Goal: Transaction & Acquisition: Purchase product/service

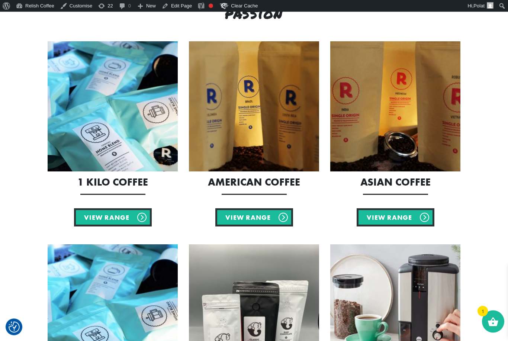
scroll to position [302, 0]
click at [131, 76] on img at bounding box center [113, 106] width 130 height 130
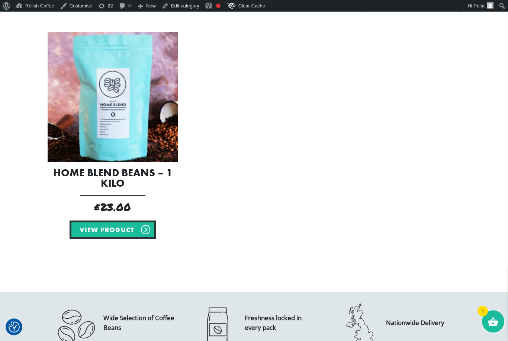
scroll to position [166, 0]
click at [109, 229] on link "View product" at bounding box center [113, 230] width 86 height 18
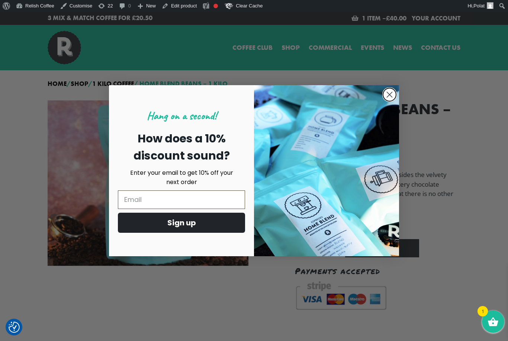
click at [385, 96] on circle "Close dialog" at bounding box center [390, 94] width 12 height 12
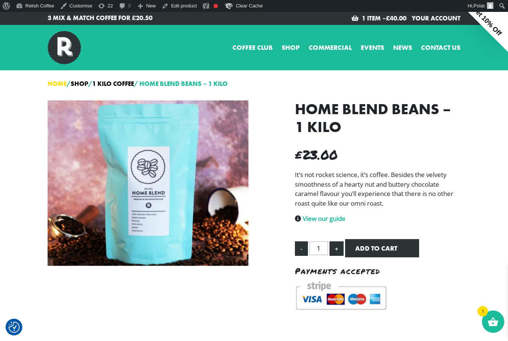
click at [58, 84] on link "Home" at bounding box center [57, 84] width 19 height 8
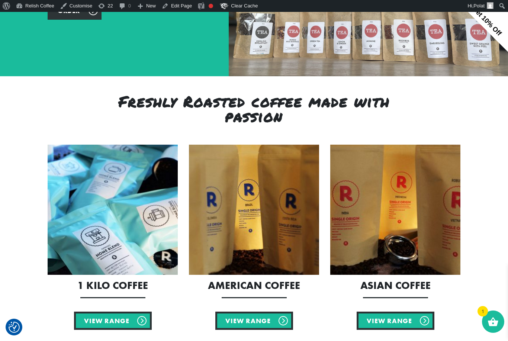
scroll to position [216, 0]
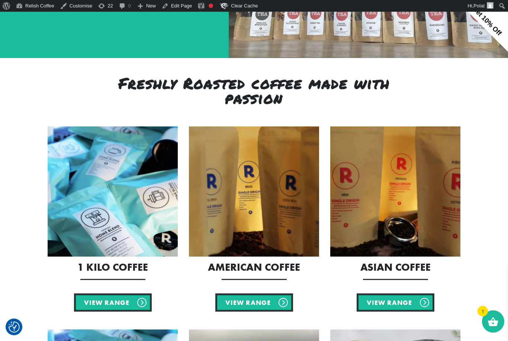
click at [279, 203] on img at bounding box center [254, 192] width 130 height 130
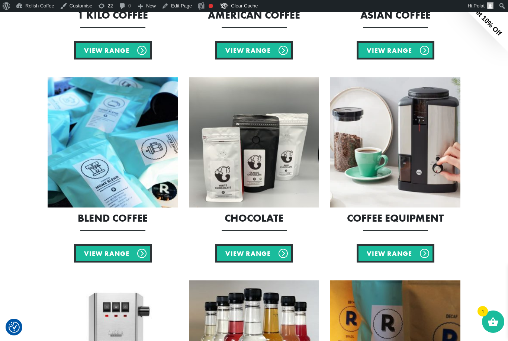
scroll to position [498, 0]
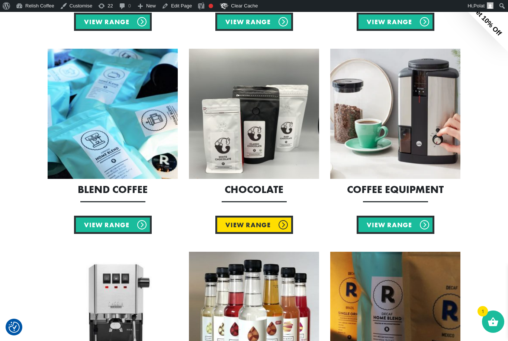
click at [252, 227] on link "View Range" at bounding box center [254, 225] width 78 height 18
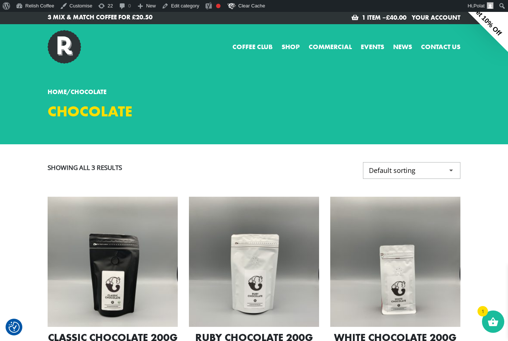
scroll to position [3, 0]
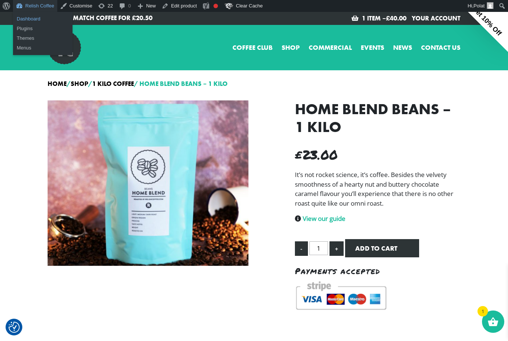
click at [29, 19] on link "Dashboard" at bounding box center [43, 19] width 60 height 10
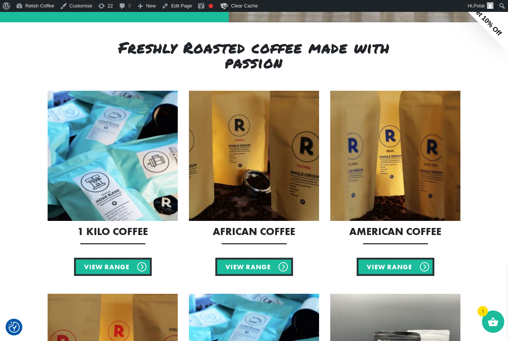
scroll to position [261, 0]
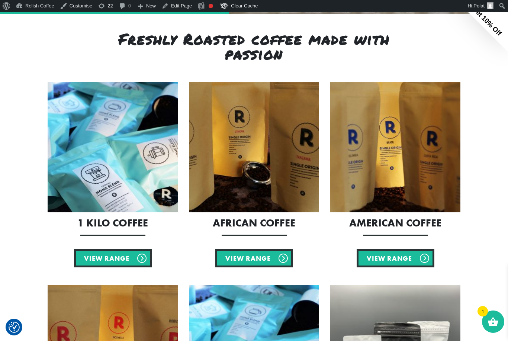
click at [115, 154] on img at bounding box center [113, 147] width 130 height 130
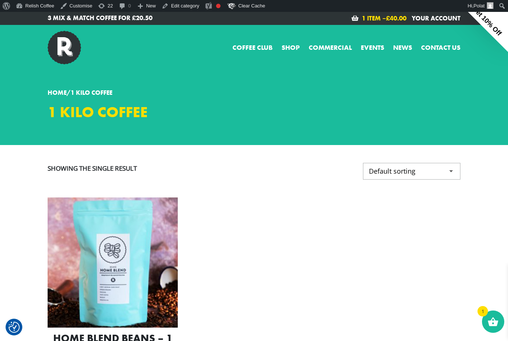
click at [396, 19] on bdi "£ 40.00" at bounding box center [396, 18] width 20 height 8
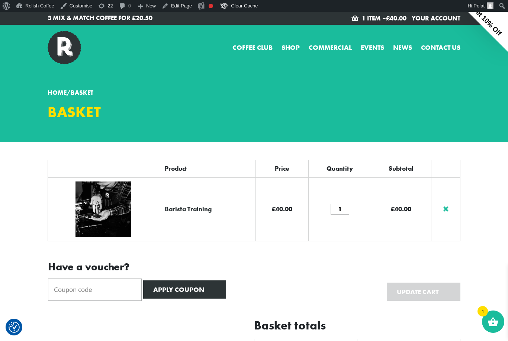
click at [445, 209] on link "×" at bounding box center [446, 209] width 6 height 15
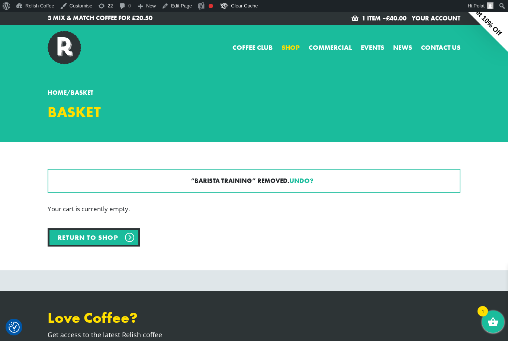
click at [291, 49] on link "Shop" at bounding box center [291, 47] width 18 height 10
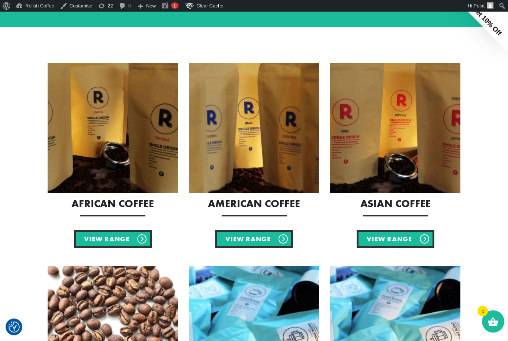
scroll to position [115, 0]
click at [88, 121] on img at bounding box center [113, 128] width 130 height 130
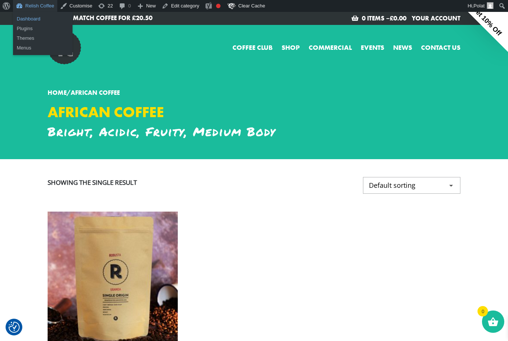
click at [31, 20] on link "Dashboard" at bounding box center [43, 19] width 60 height 10
